Goal: Check status

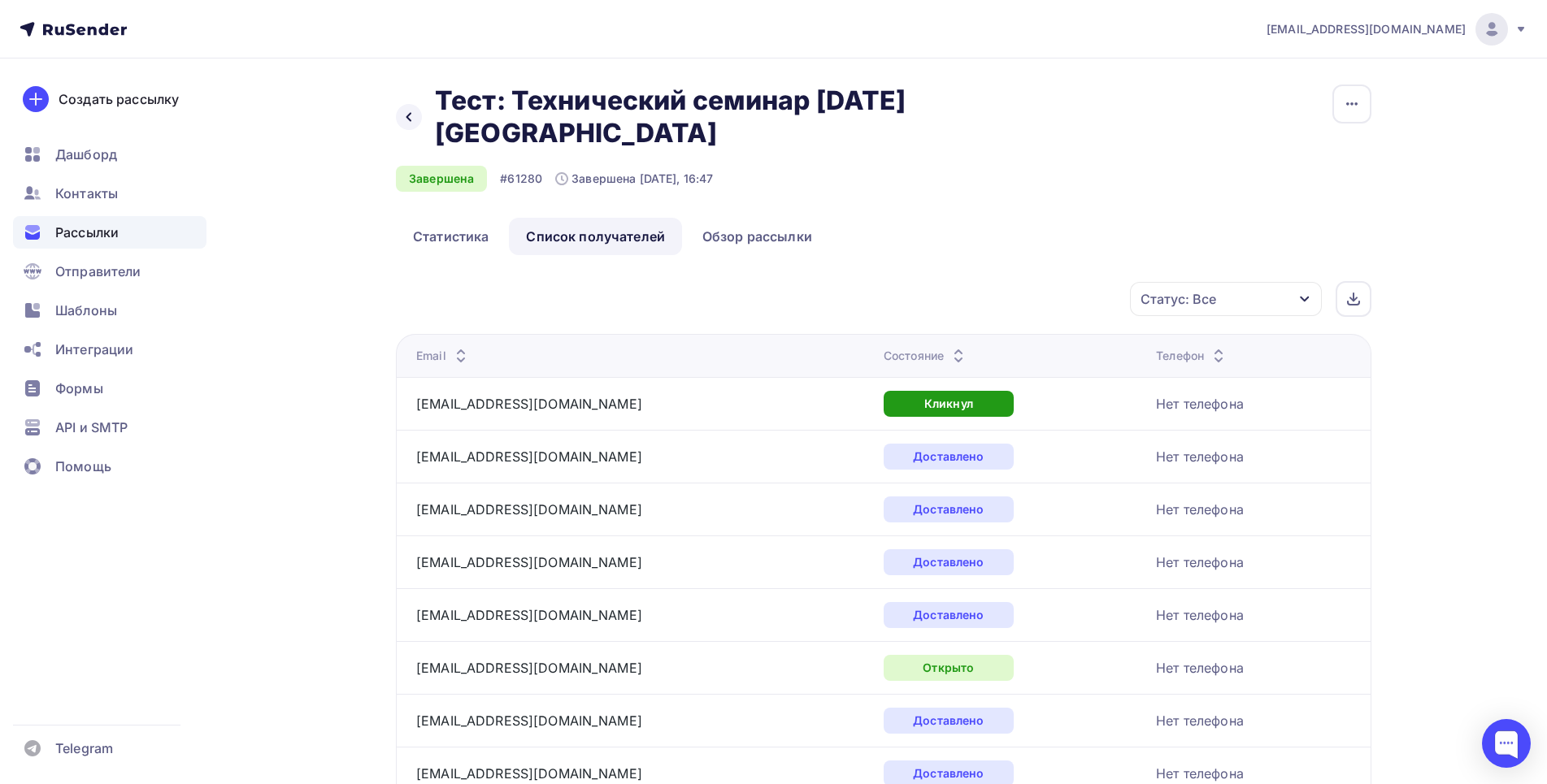
scroll to position [271, 0]
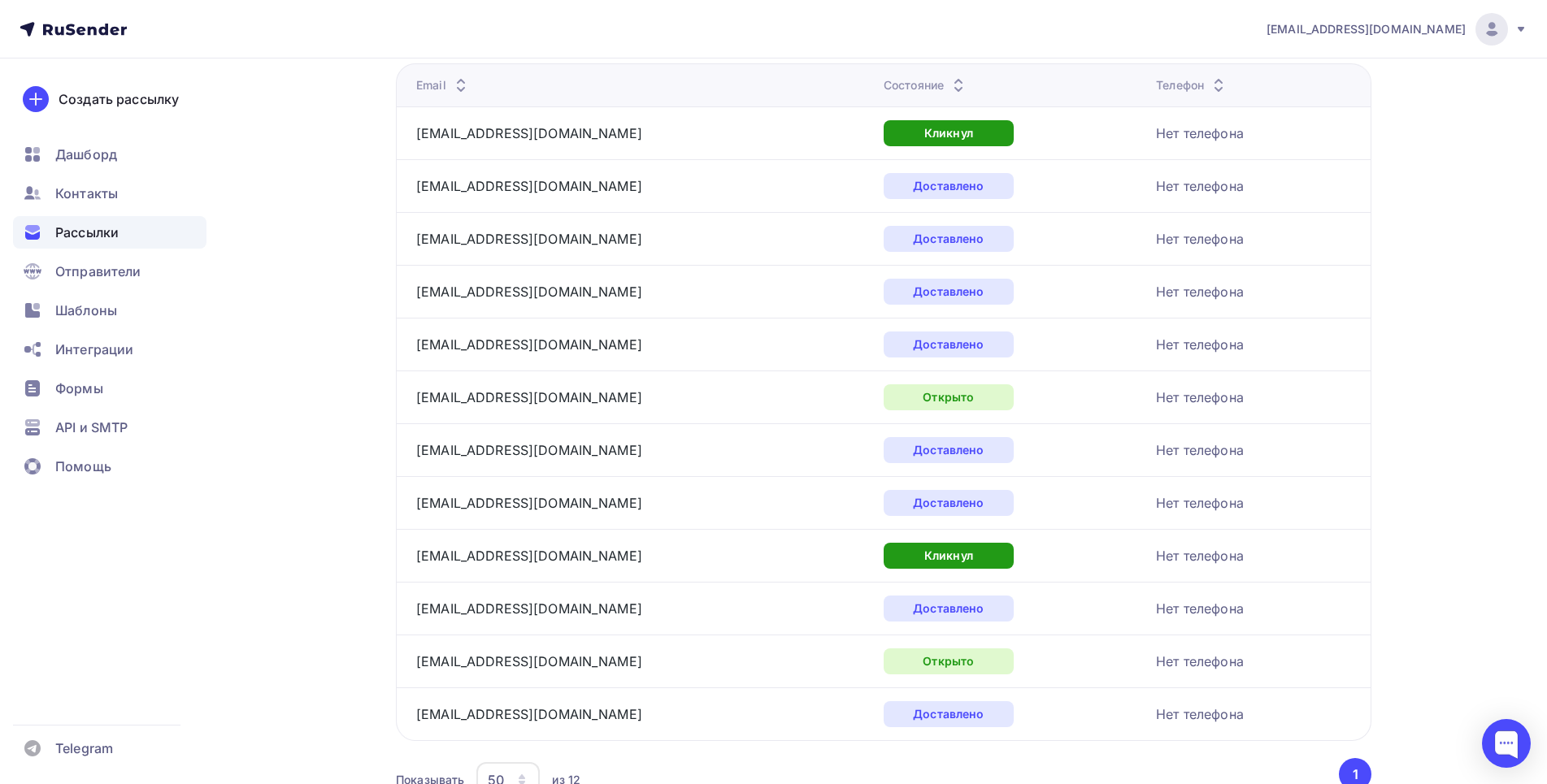
click at [89, 238] on span "Рассылки" at bounding box center [87, 233] width 64 height 20
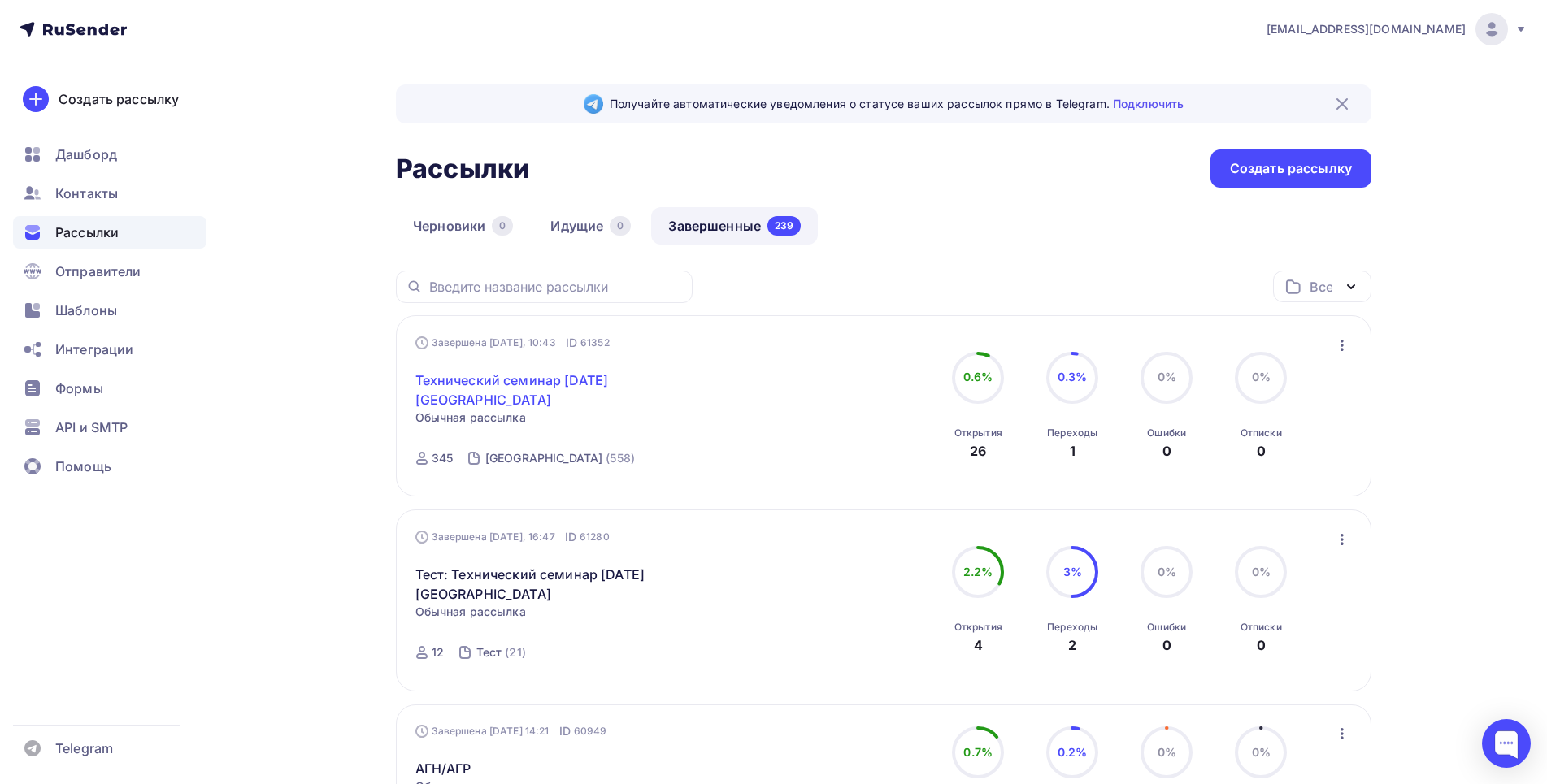
click at [595, 387] on link "Технический семинар [DATE] [GEOGRAPHIC_DATA]" at bounding box center [555, 390] width 278 height 39
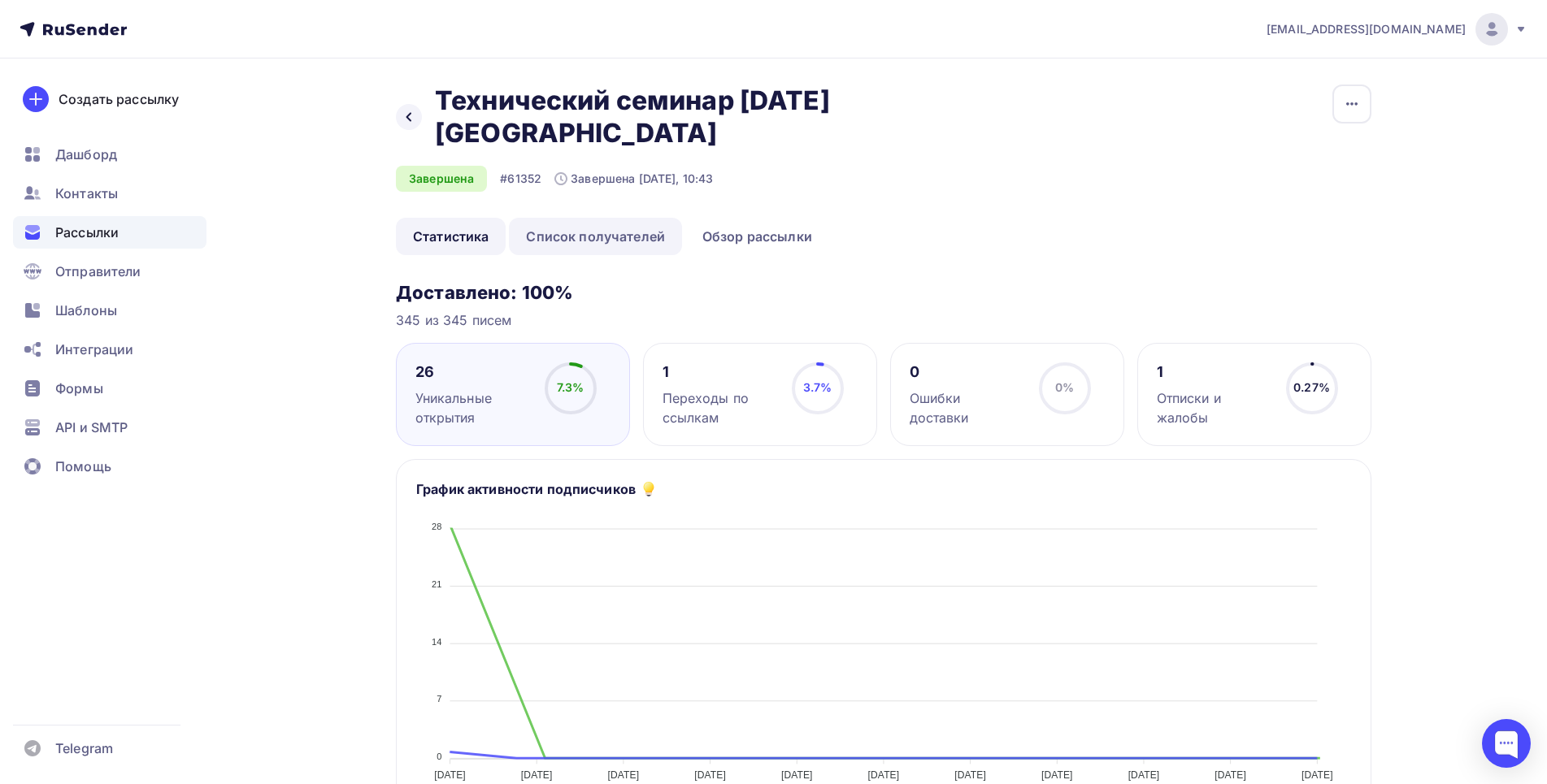
click at [613, 233] on link "Список получателей" at bounding box center [596, 236] width 174 height 37
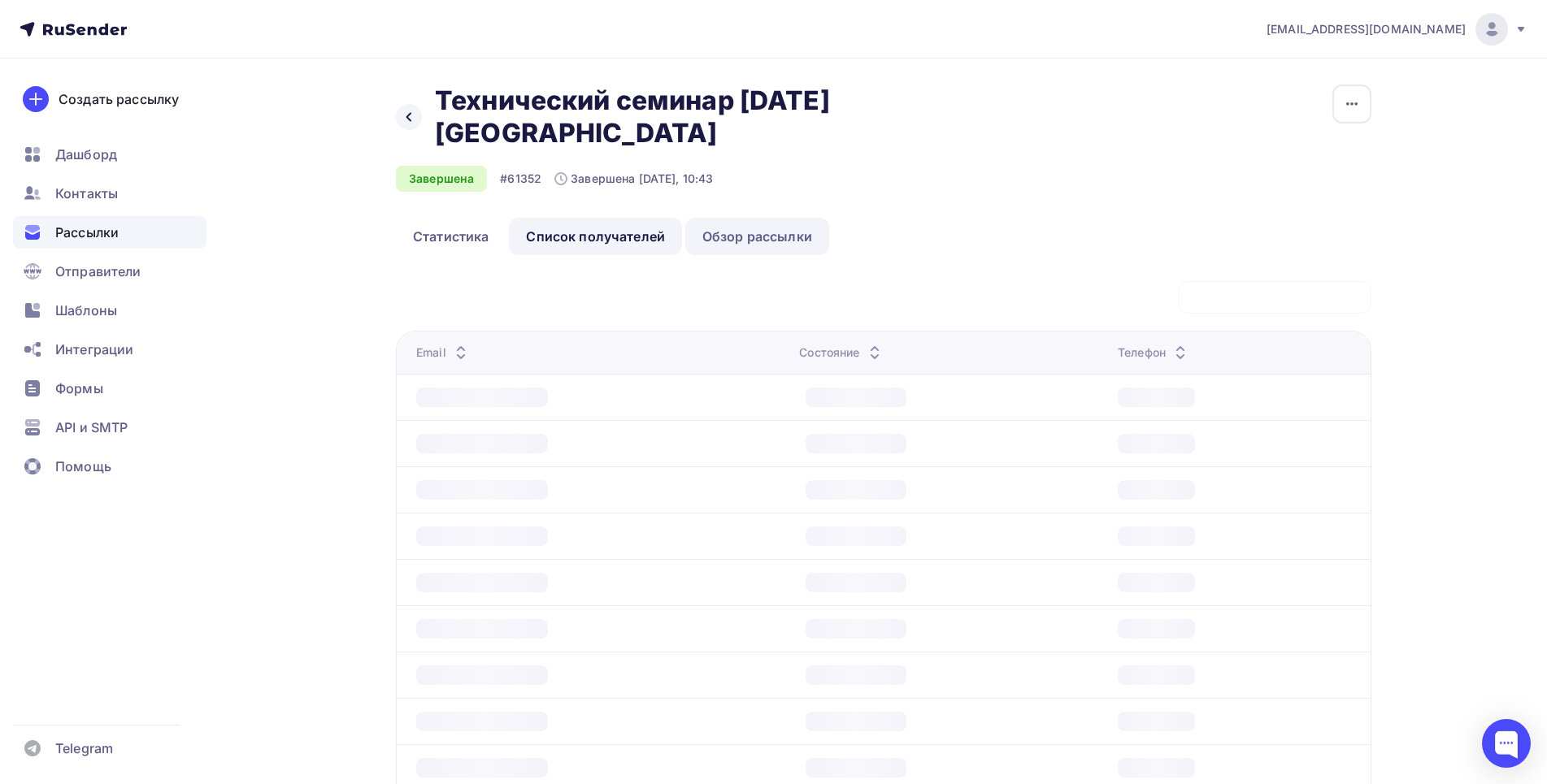
click at [752, 240] on link "Обзор рассылки" at bounding box center [757, 236] width 144 height 37
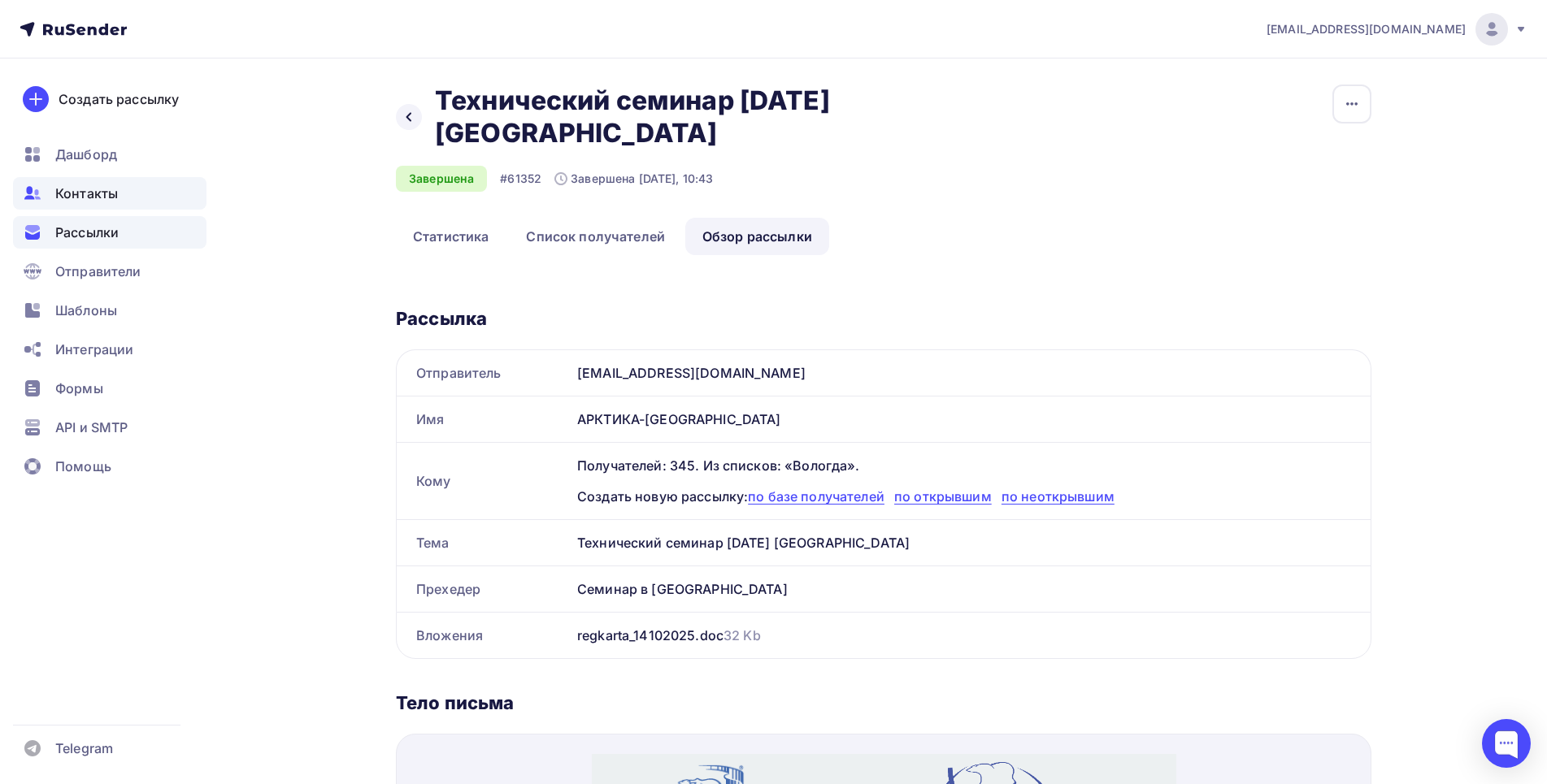
click at [100, 191] on span "Контакты" at bounding box center [87, 193] width 63 height 20
